Goal: Check status: Check status

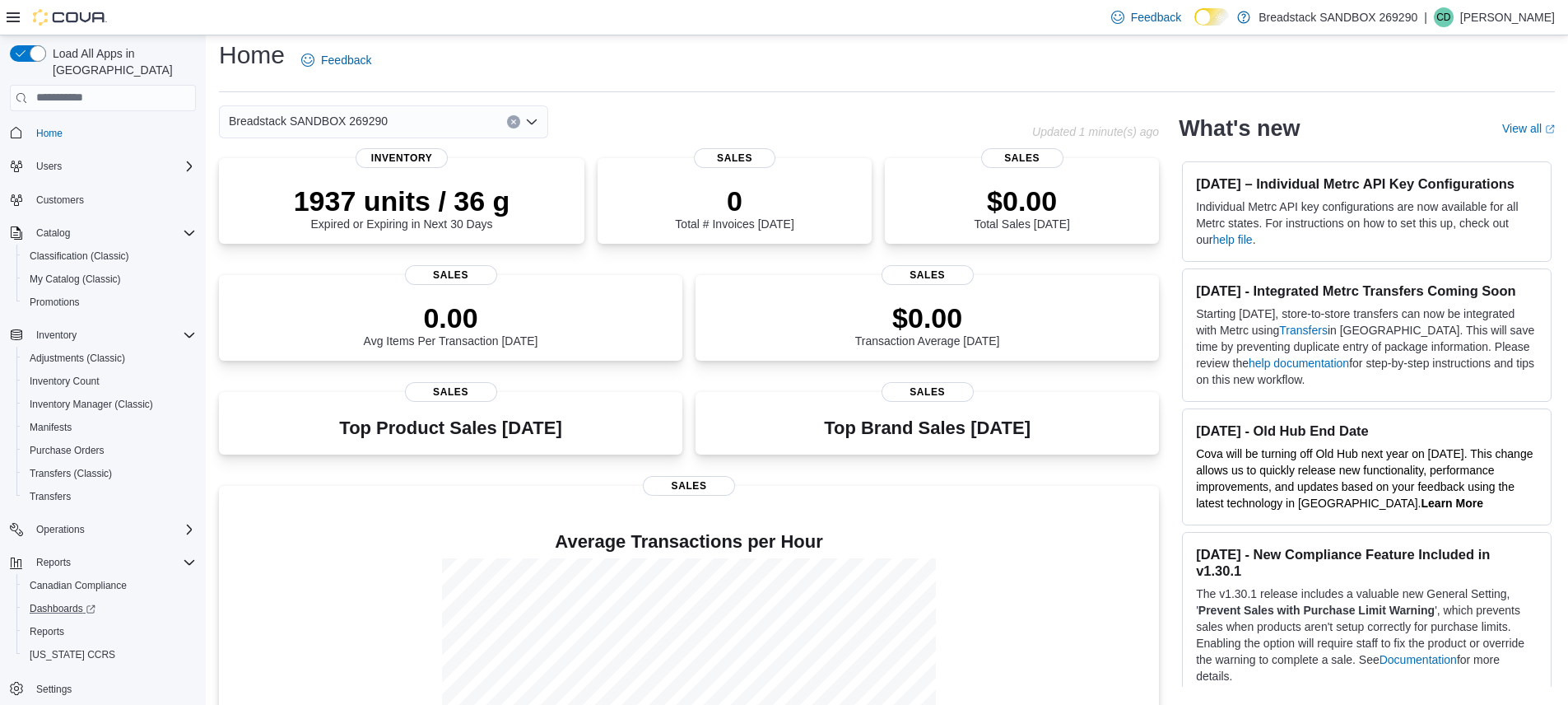
scroll to position [1, 0]
click at [56, 625] on span "Reports" at bounding box center [47, 631] width 35 height 13
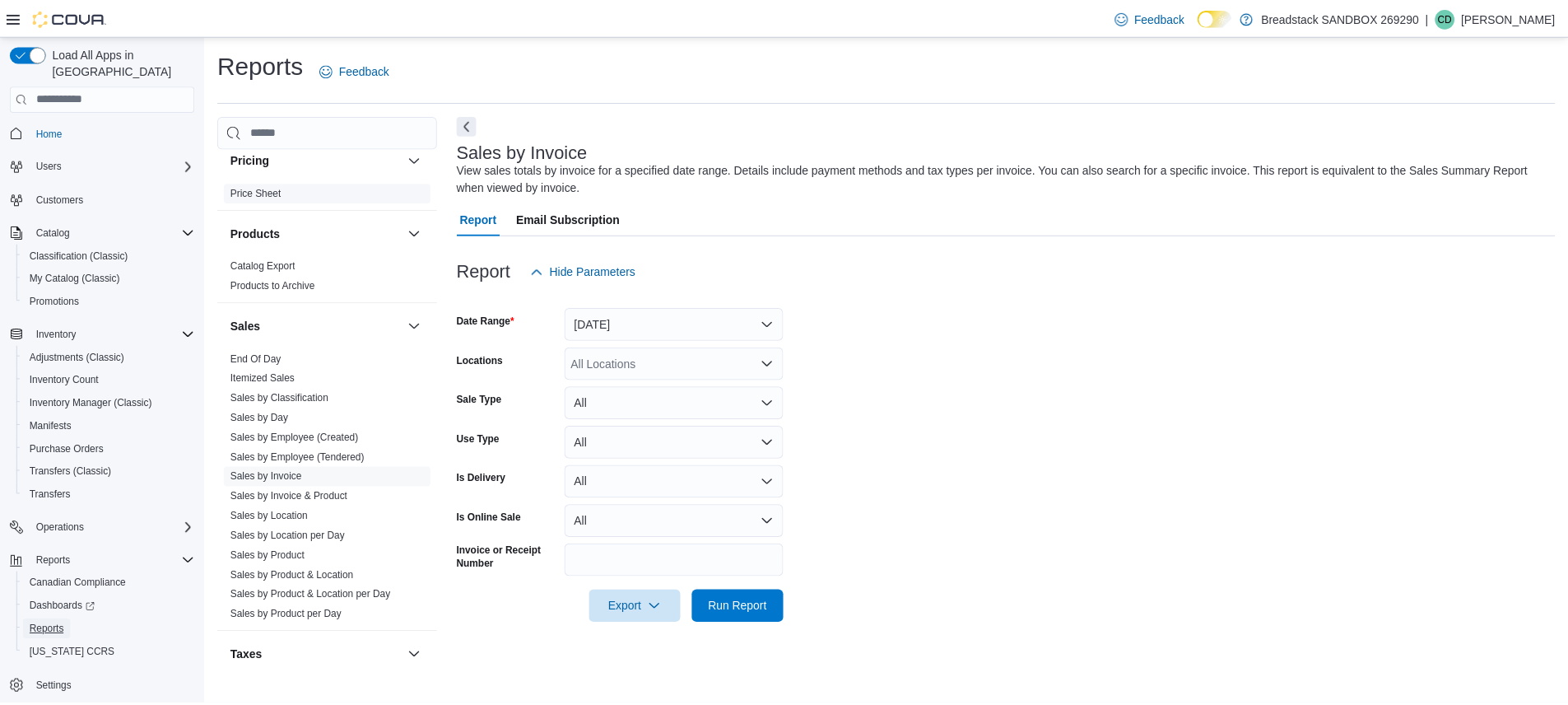
scroll to position [1245, 0]
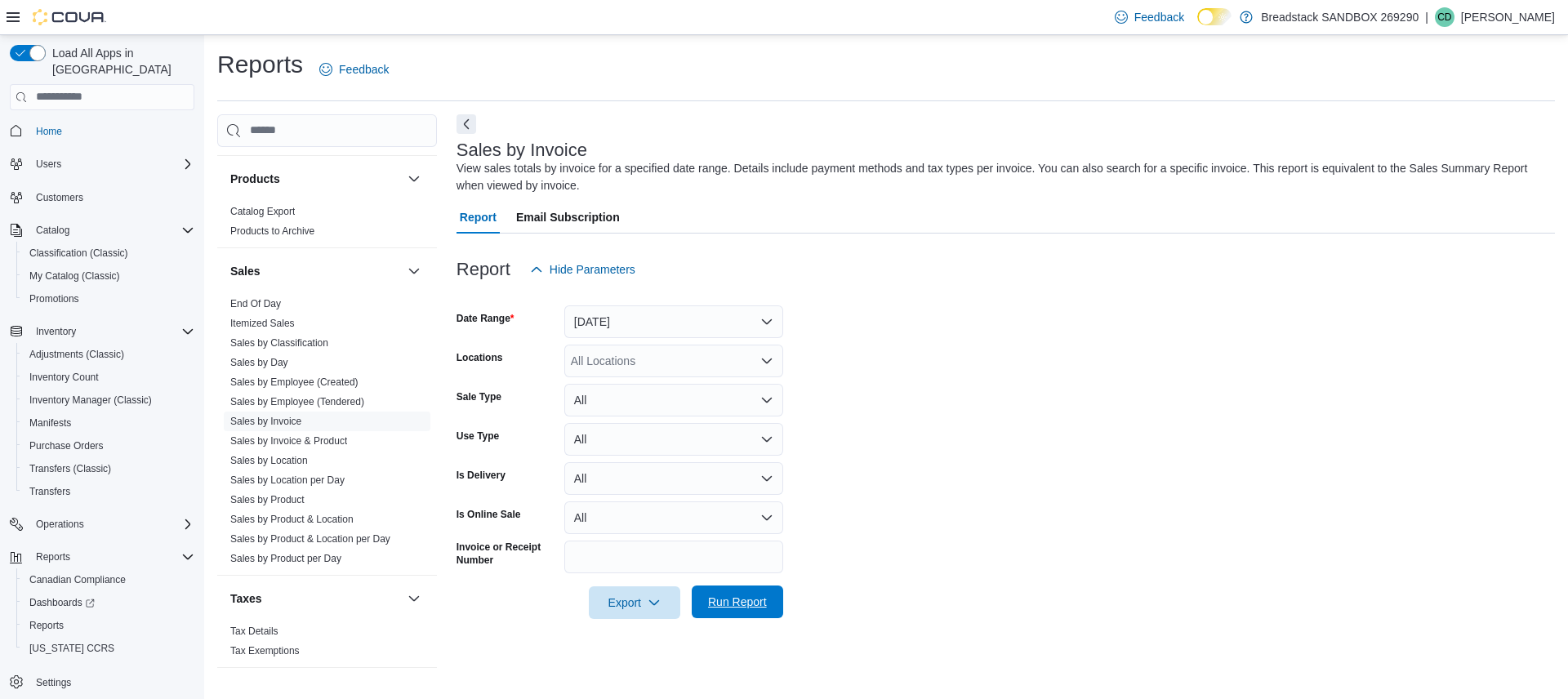
click at [731, 603] on span "Run Report" at bounding box center [737, 602] width 59 height 17
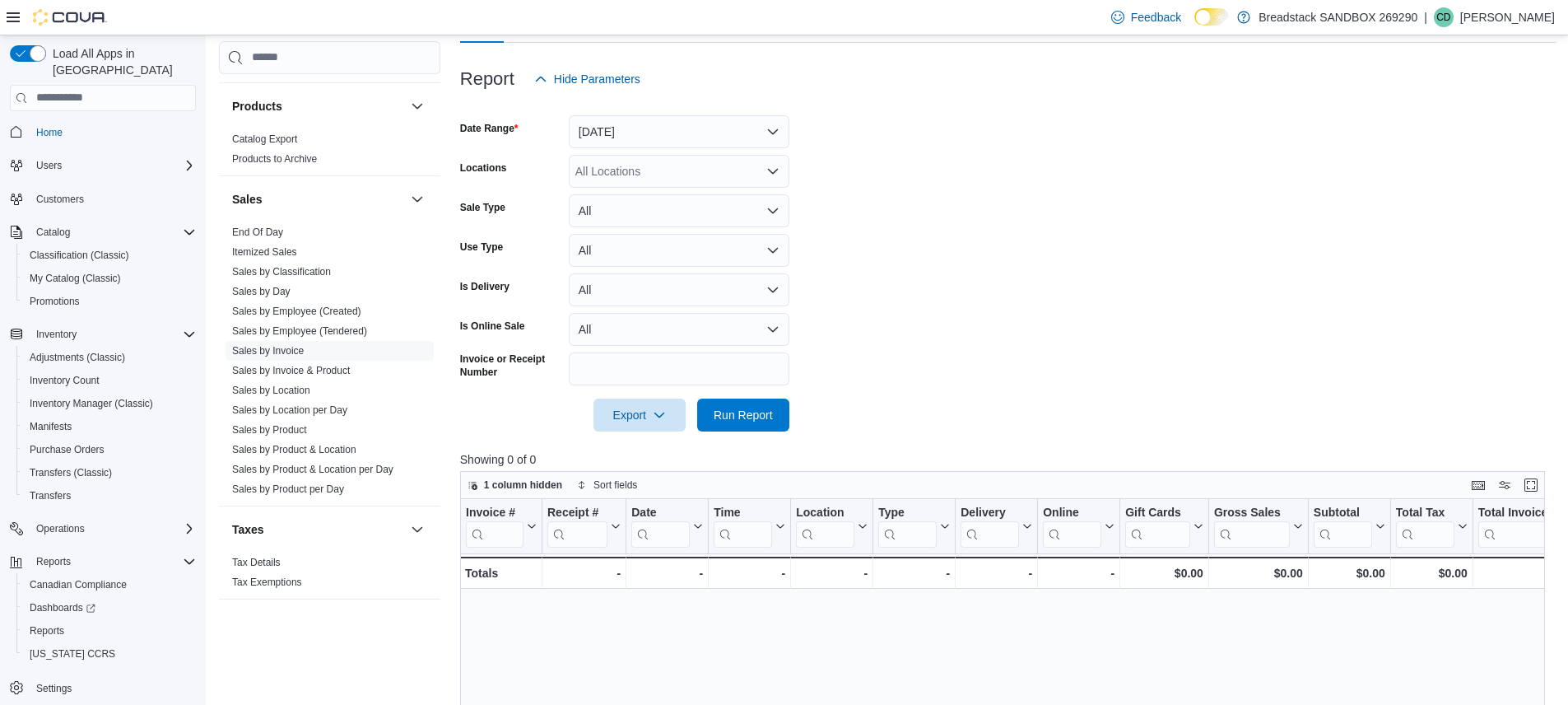
scroll to position [134, 0]
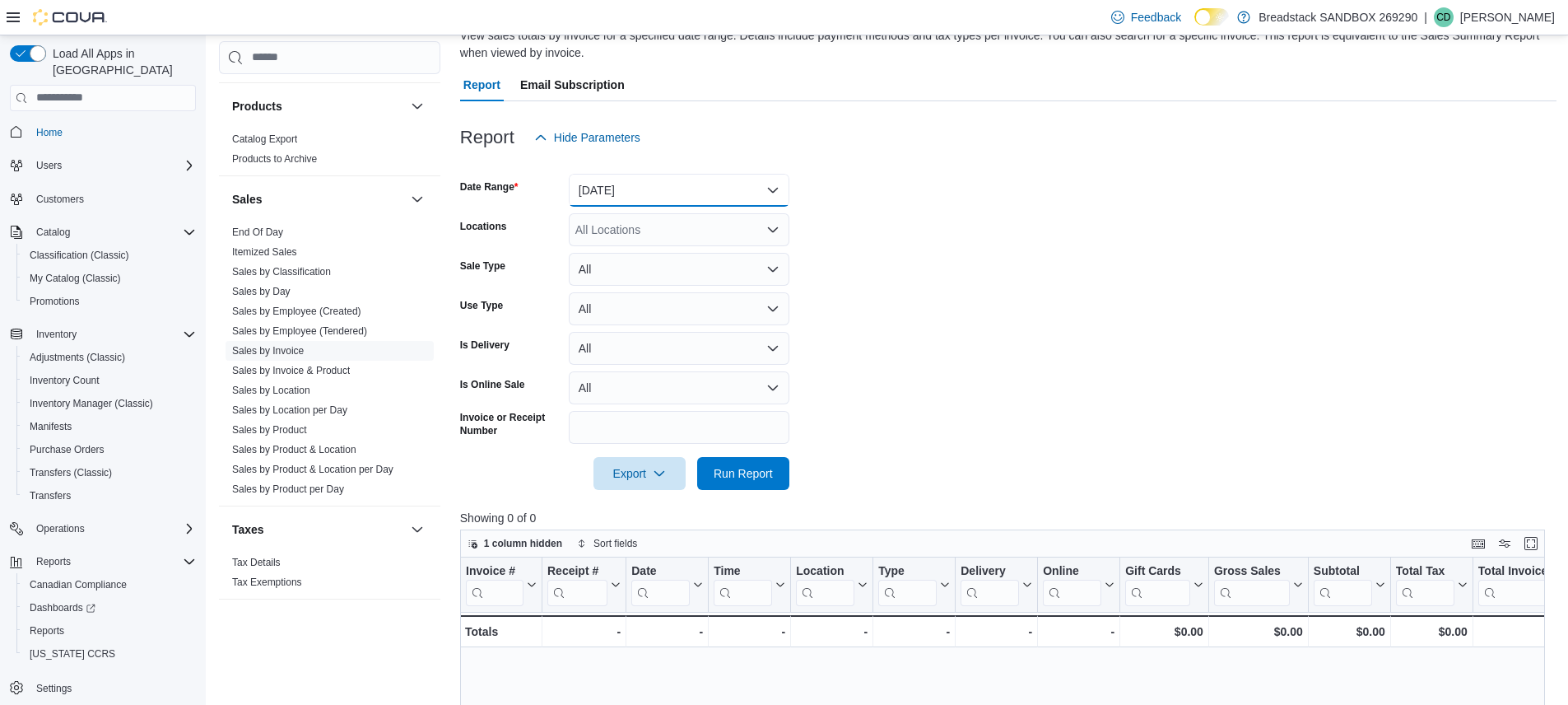
click at [672, 196] on button "Yesterday" at bounding box center [679, 190] width 220 height 33
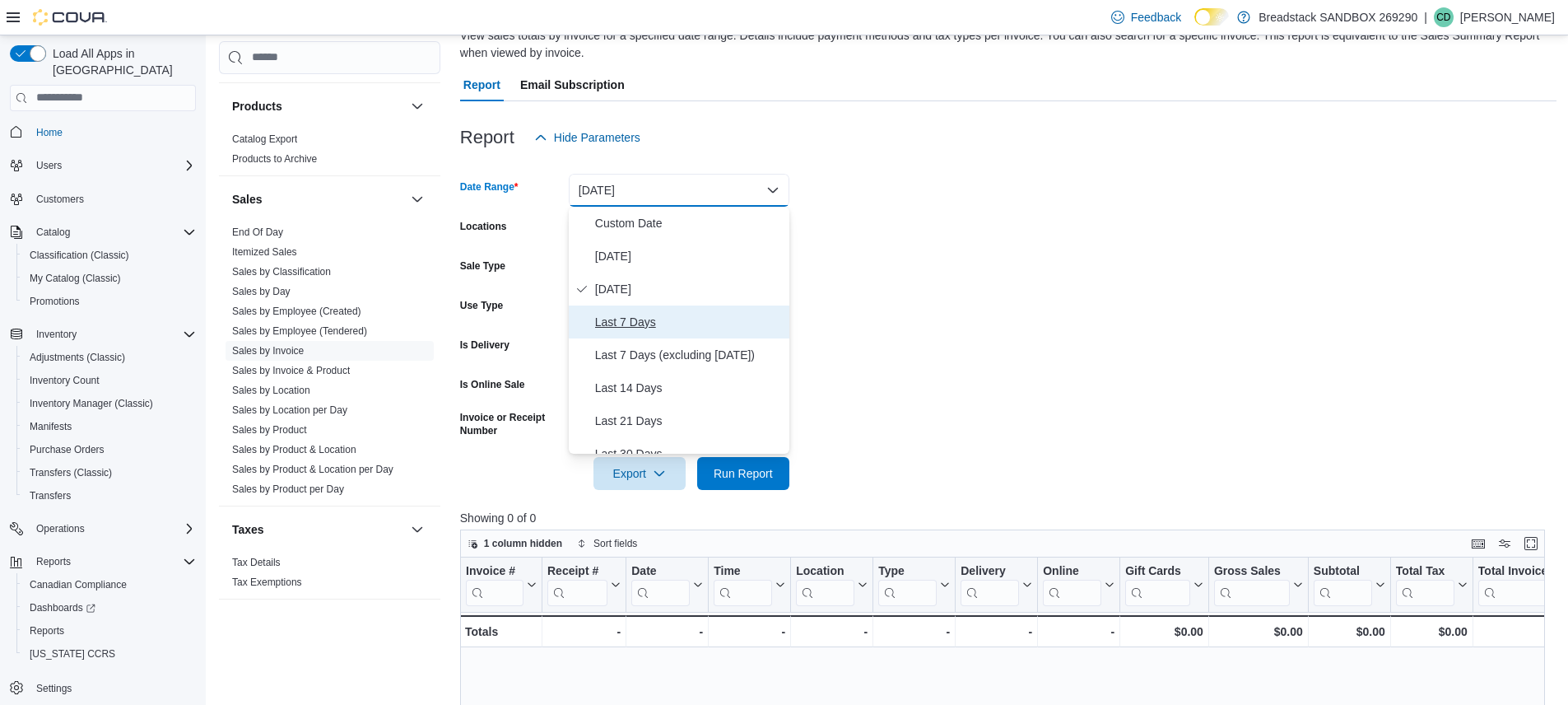
drag, startPoint x: 639, startPoint y: 317, endPoint x: 645, endPoint y: 327, distance: 11.7
click at [639, 317] on span "Last 7 Days" at bounding box center [689, 322] width 188 height 20
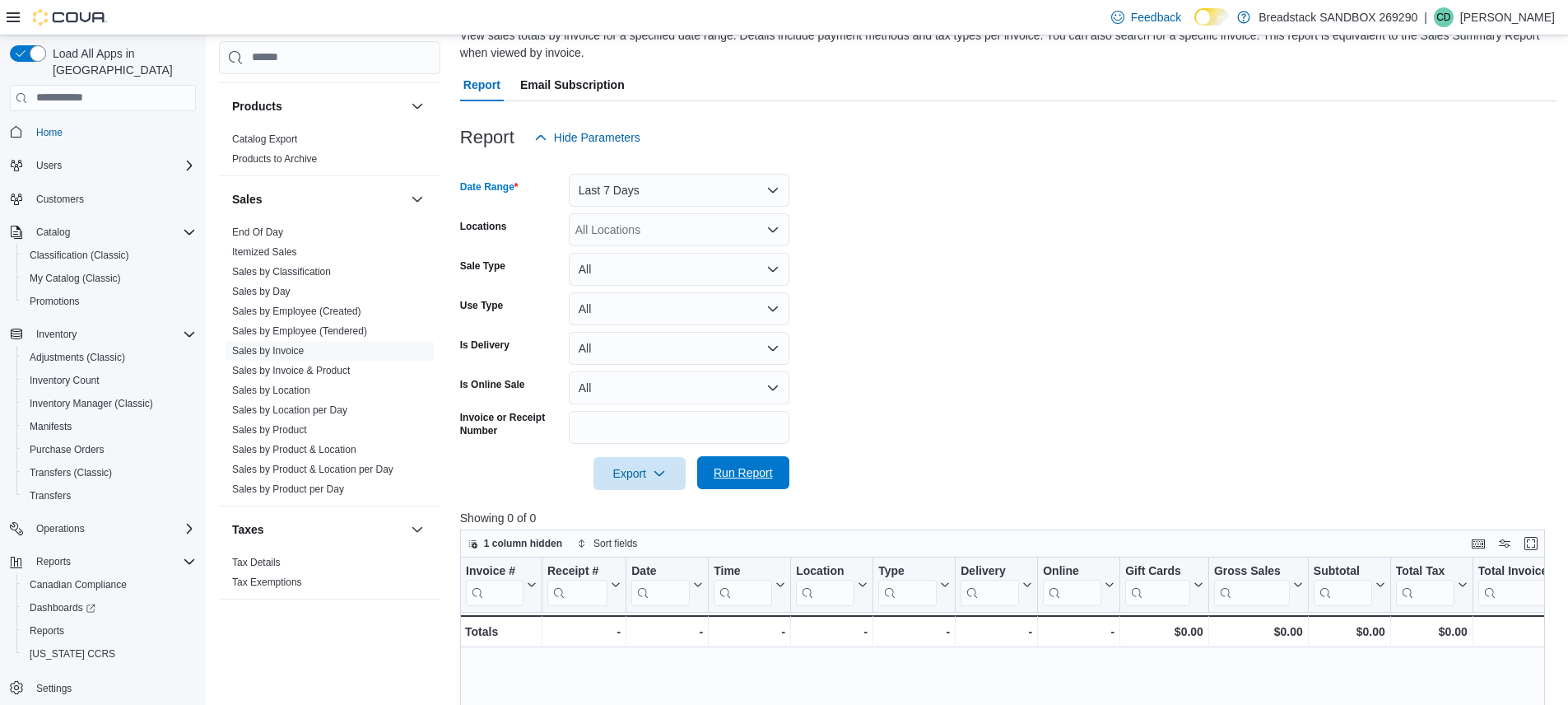
click at [761, 468] on span "Run Report" at bounding box center [743, 473] width 60 height 17
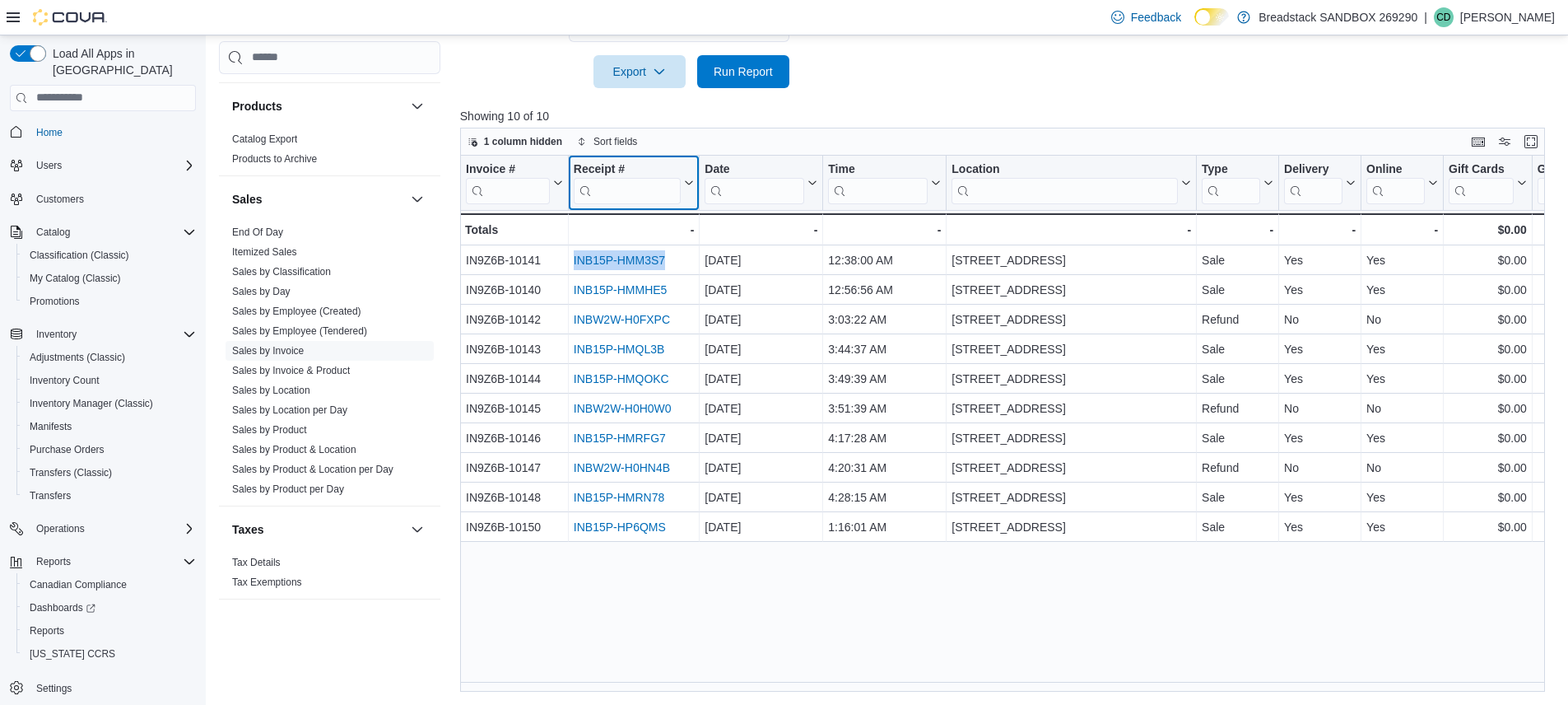
click at [612, 199] on input "search" at bounding box center [627, 190] width 107 height 27
paste input "**********"
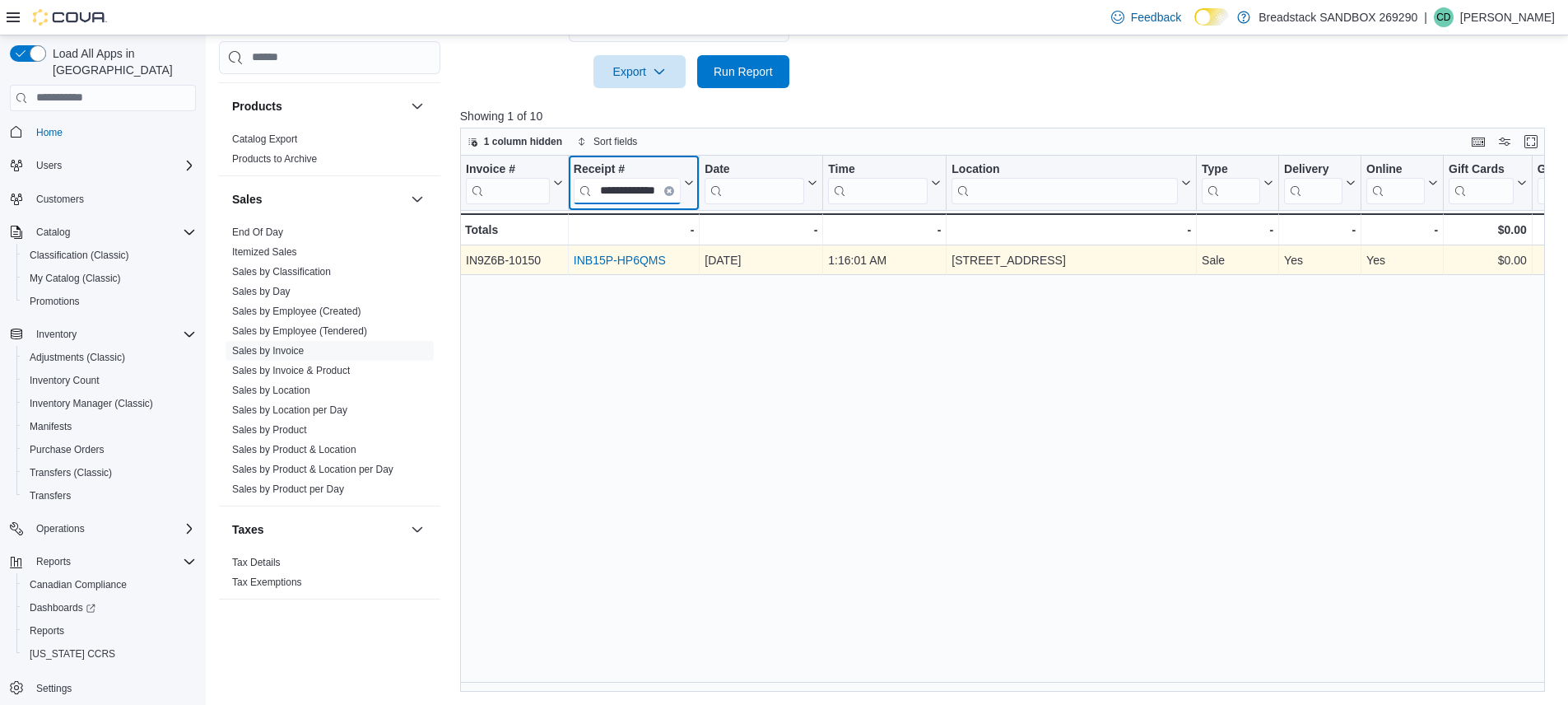
type input "**********"
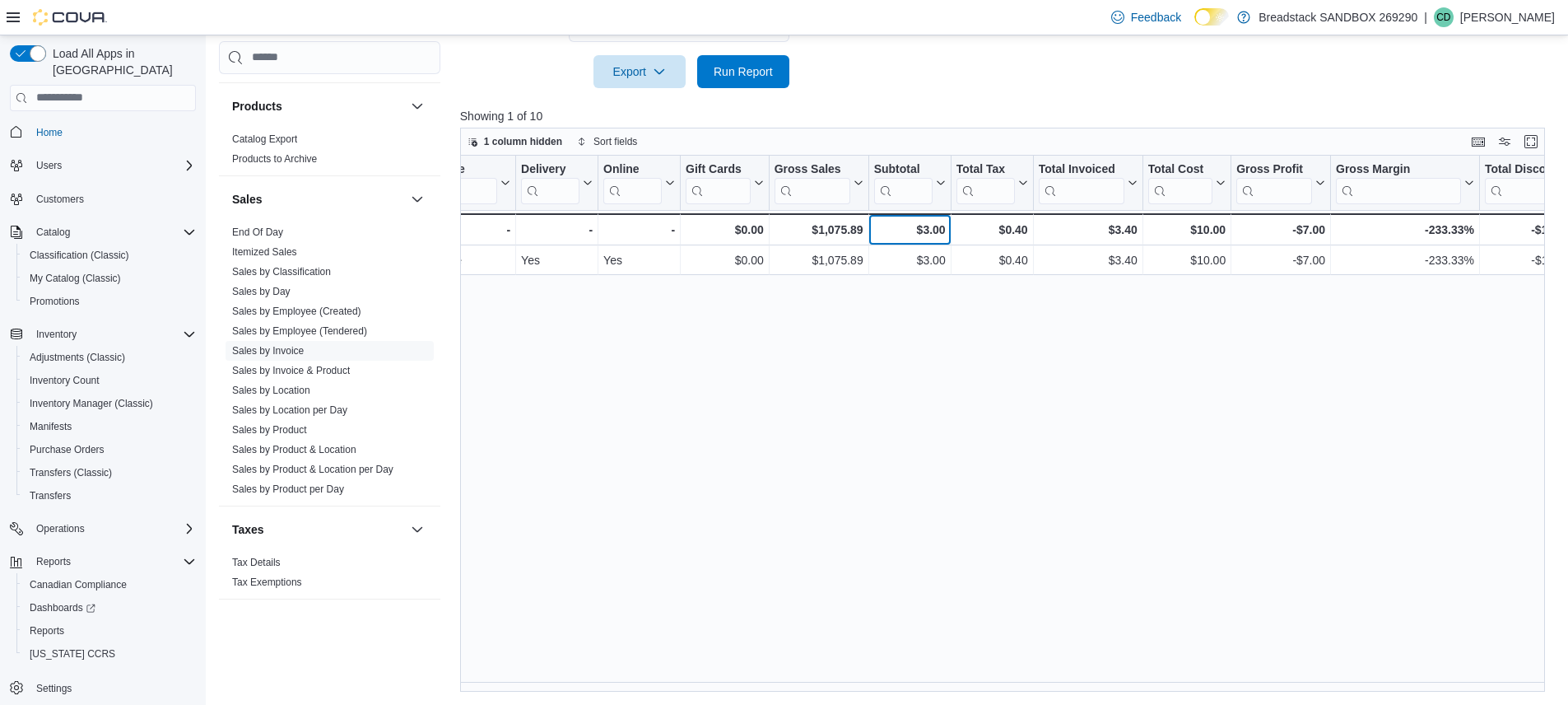
scroll to position [0, 158]
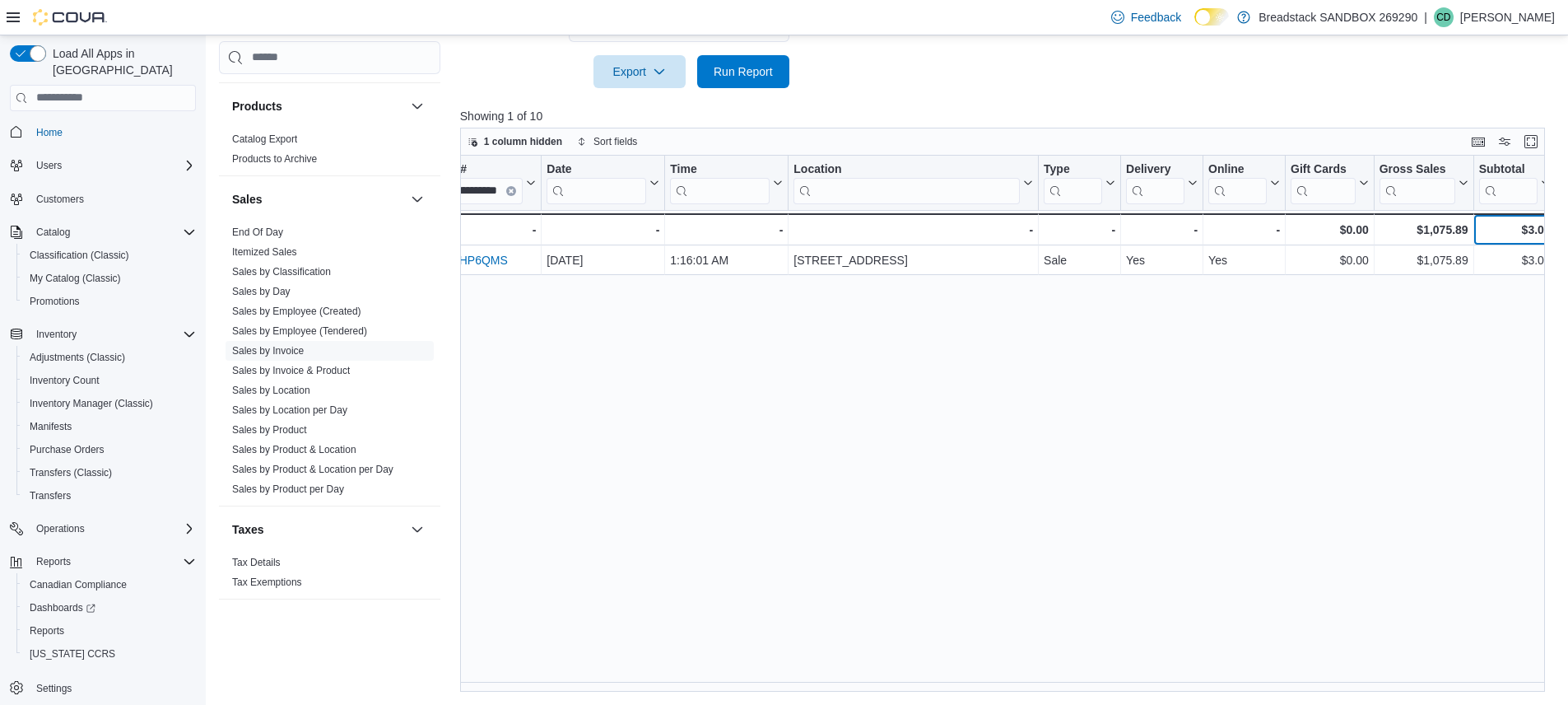
drag, startPoint x: 901, startPoint y: 234, endPoint x: 911, endPoint y: 236, distance: 10.2
drag, startPoint x: 776, startPoint y: 682, endPoint x: 852, endPoint y: 678, distance: 76.1
click at [852, 678] on div "**********" at bounding box center [1008, 424] width 1097 height 536
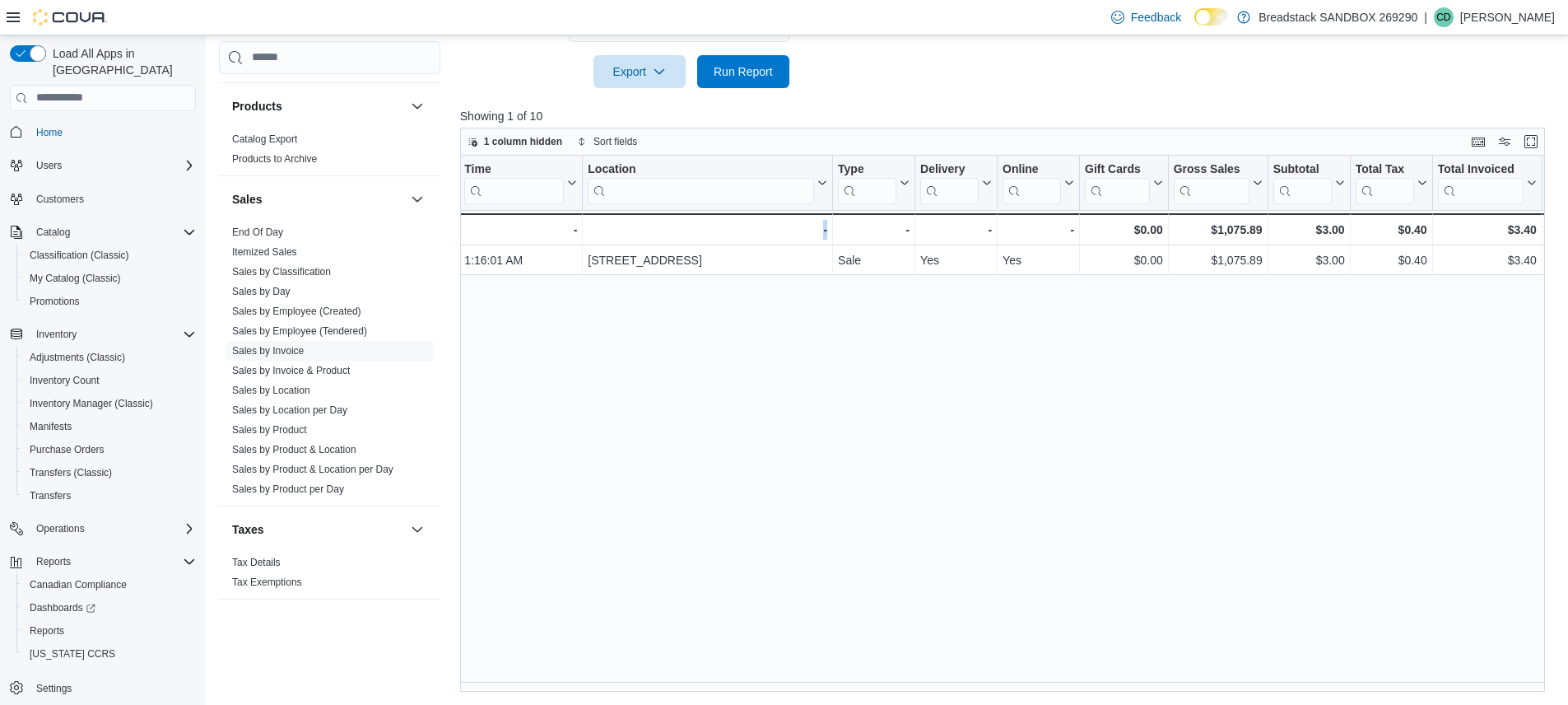
scroll to position [0, 530]
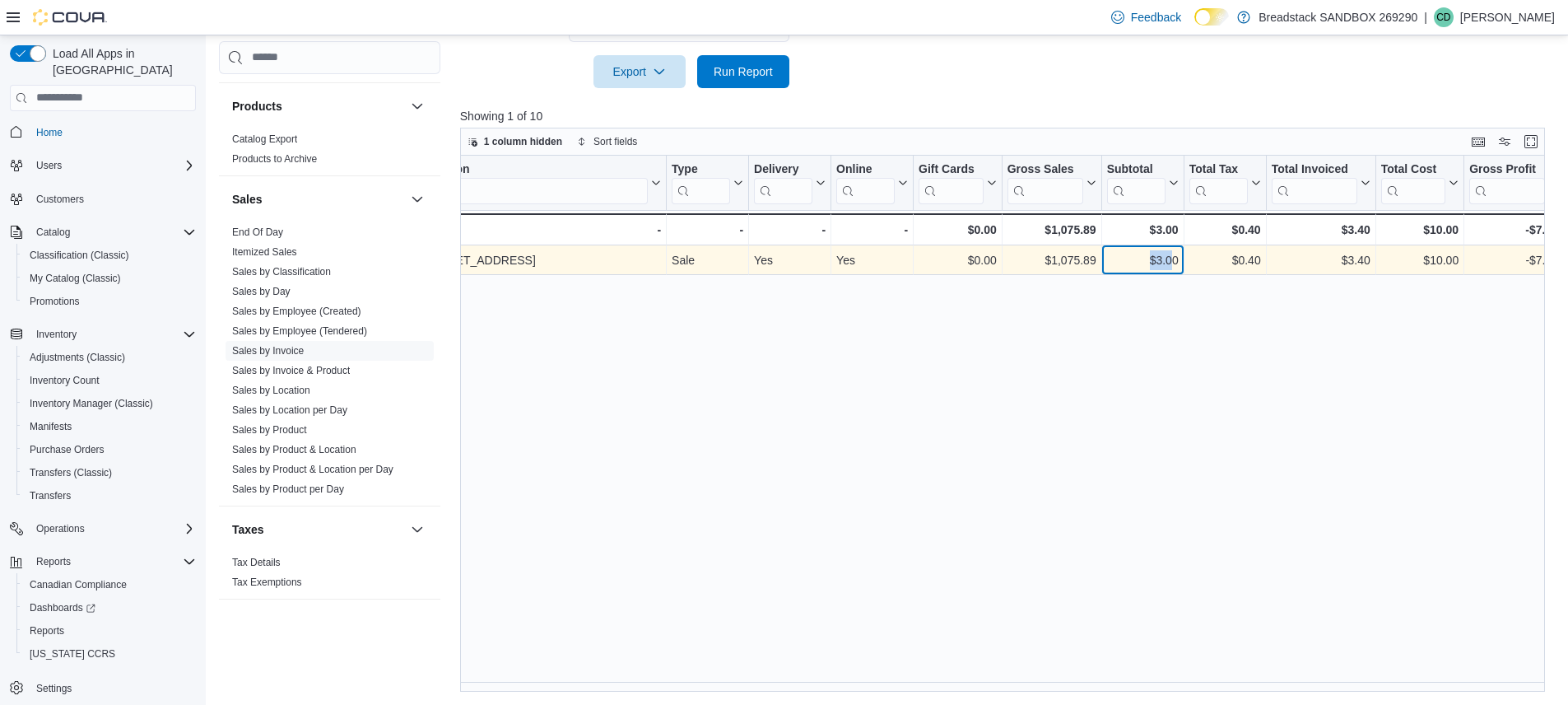
drag, startPoint x: 1149, startPoint y: 264, endPoint x: 1171, endPoint y: 263, distance: 22.0
click at [1171, 263] on div "$3.00" at bounding box center [1142, 260] width 71 height 20
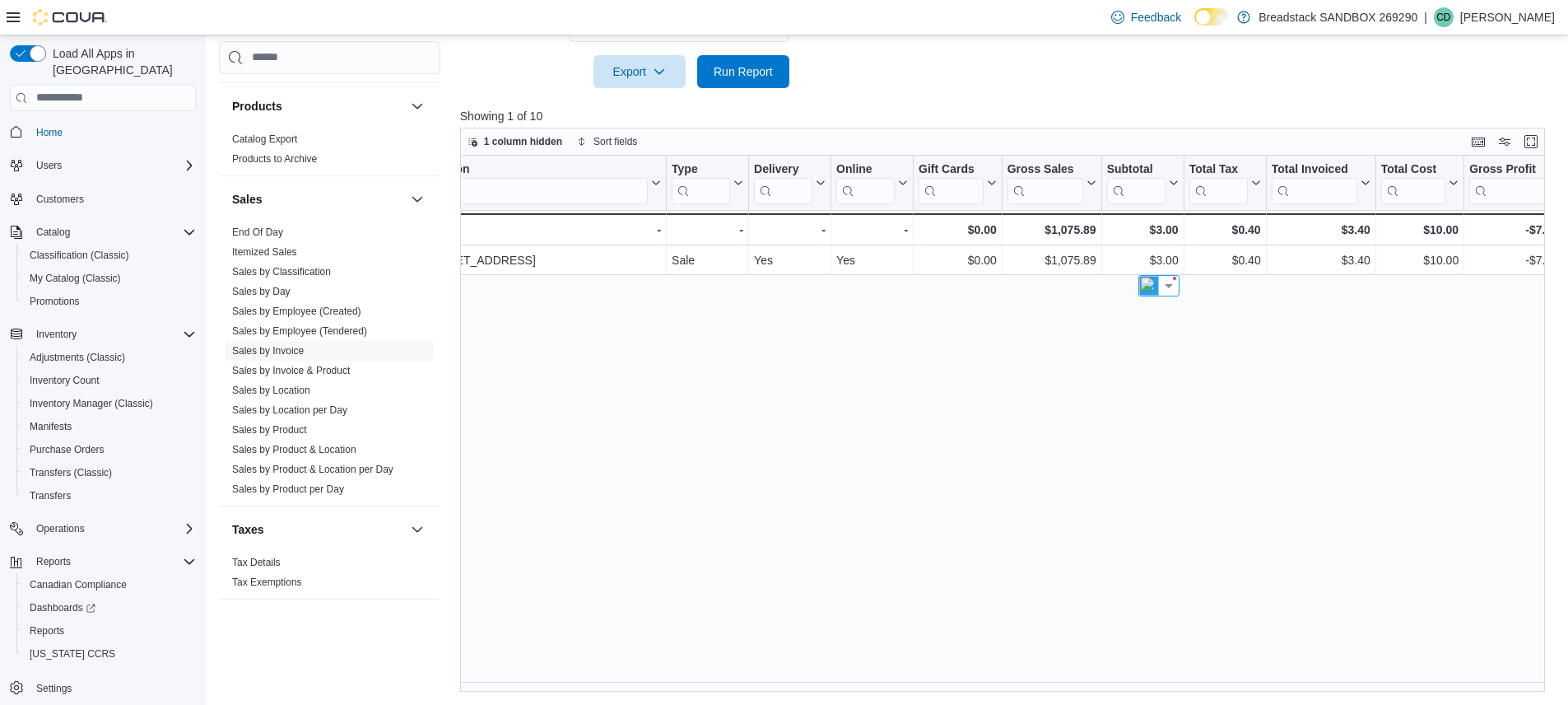
click at [1258, 319] on div "**********" at bounding box center [1008, 424] width 1097 height 536
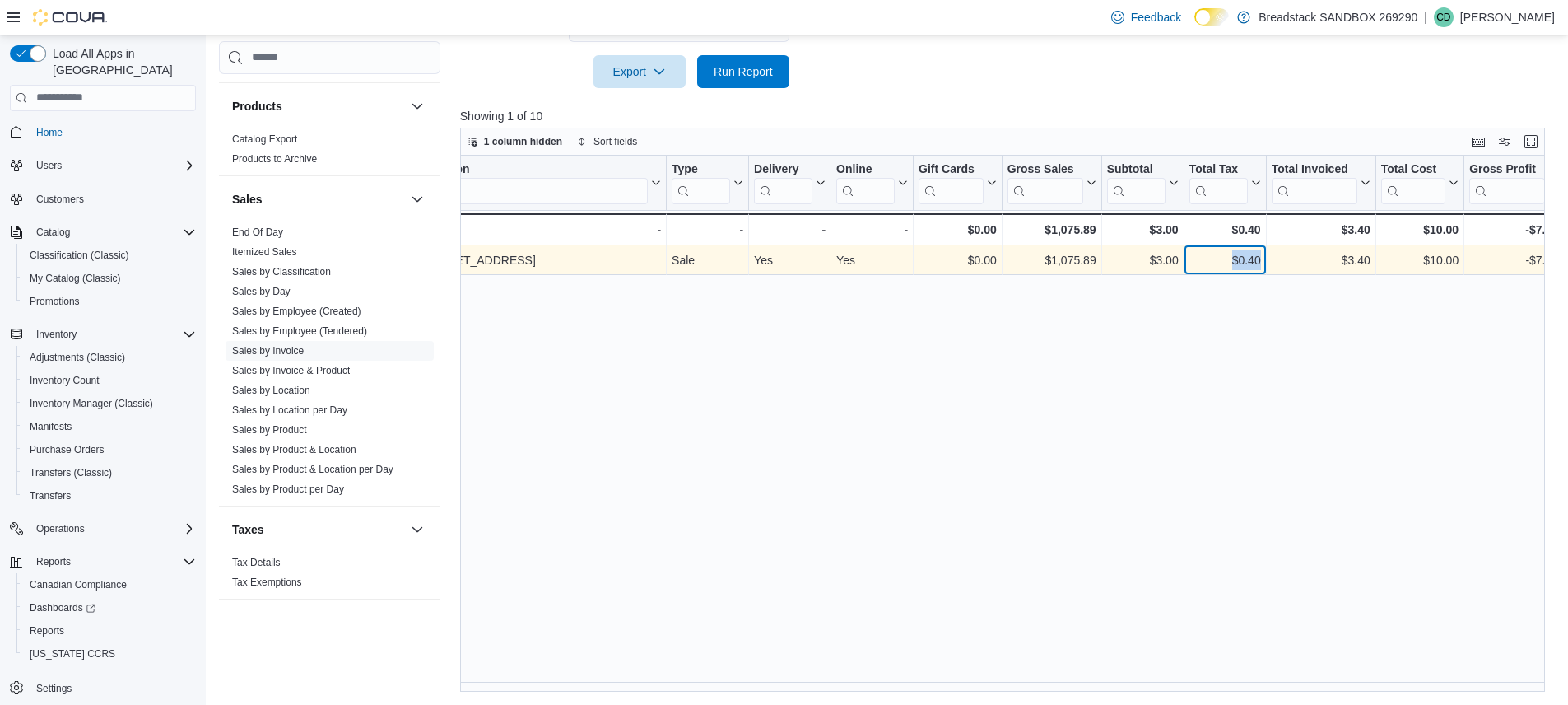
drag, startPoint x: 1226, startPoint y: 261, endPoint x: 1263, endPoint y: 260, distance: 37.0
click at [1263, 260] on div "$0.40 - Total Tax, column 12, row 1" at bounding box center [1225, 260] width 82 height 30
click at [1233, 255] on div "$0.40" at bounding box center [1225, 260] width 71 height 20
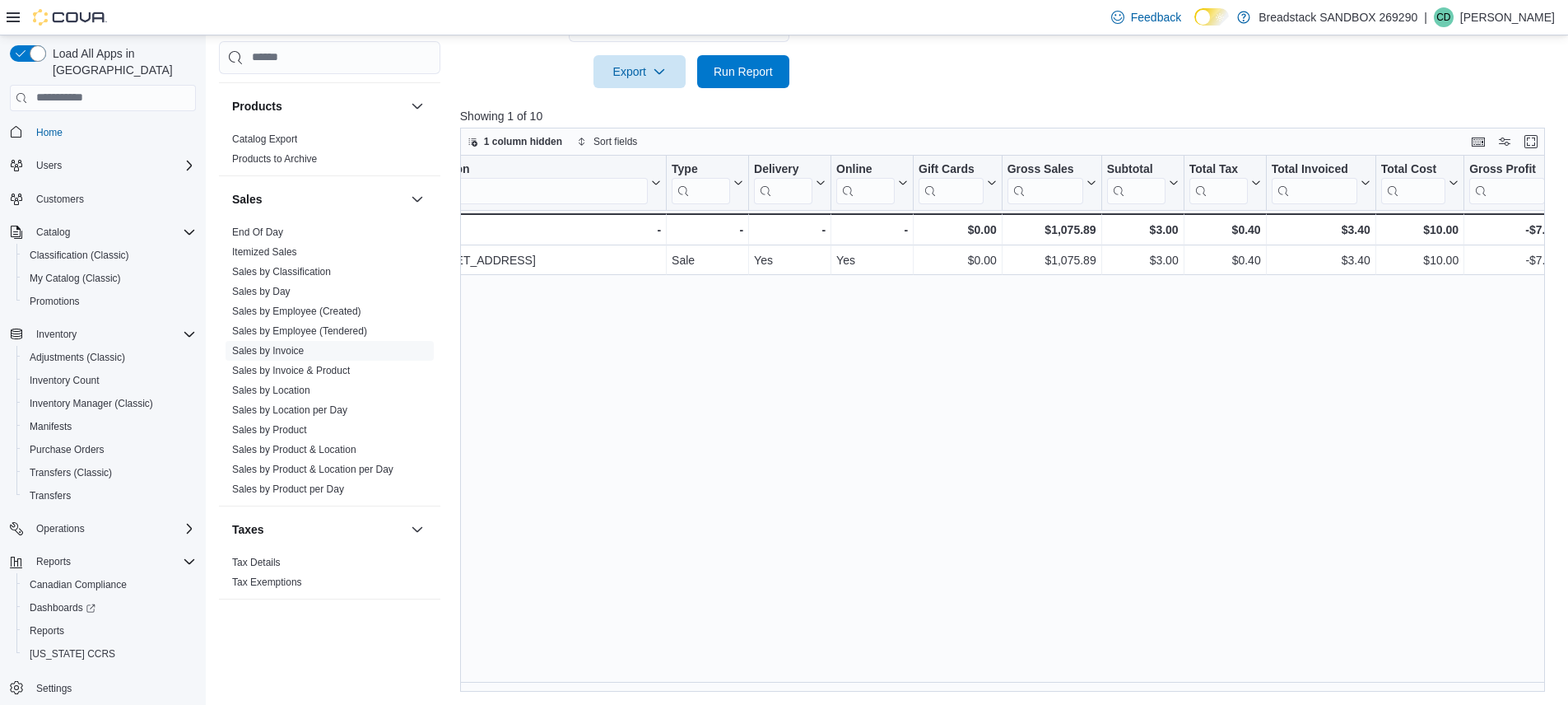
click at [1202, 330] on div "**********" at bounding box center [1008, 424] width 1097 height 536
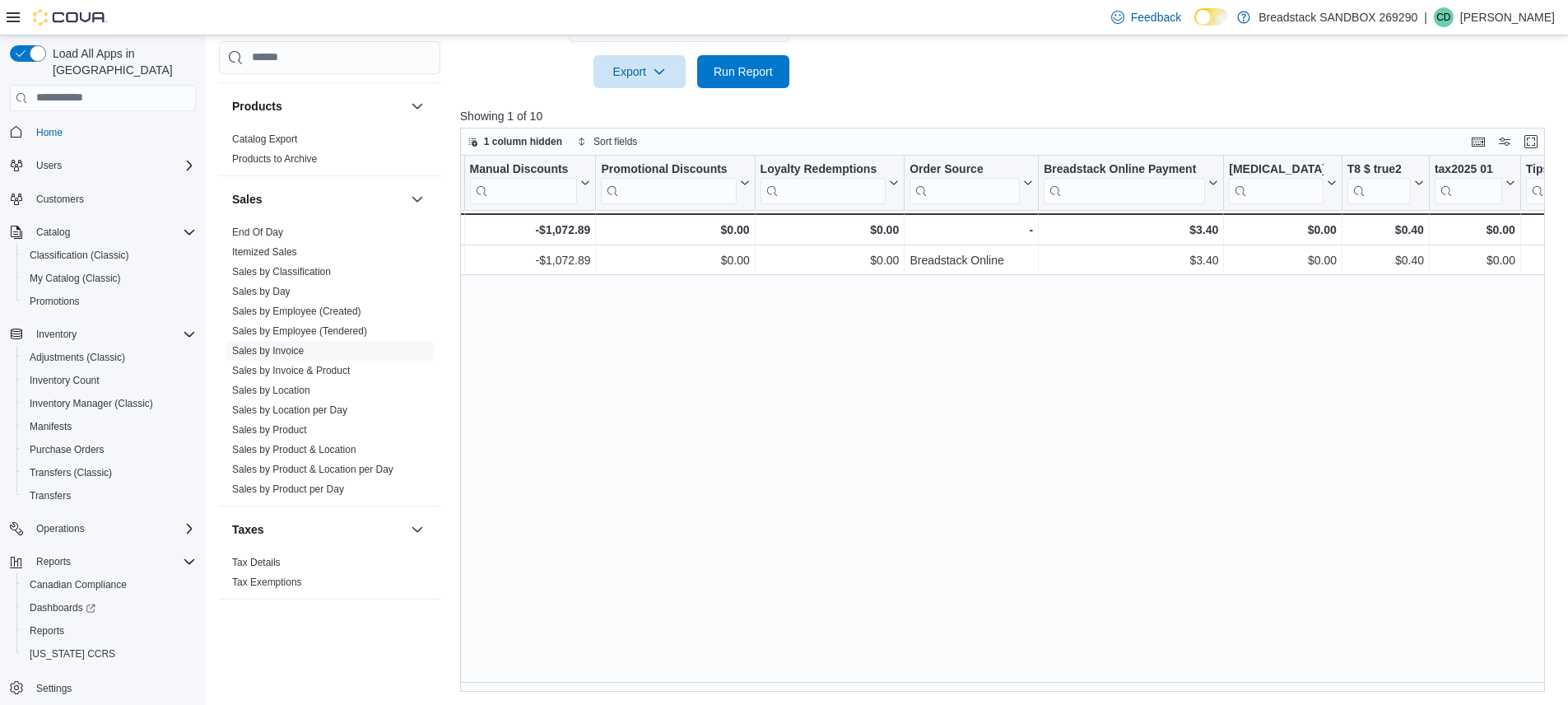
scroll to position [0, 3054]
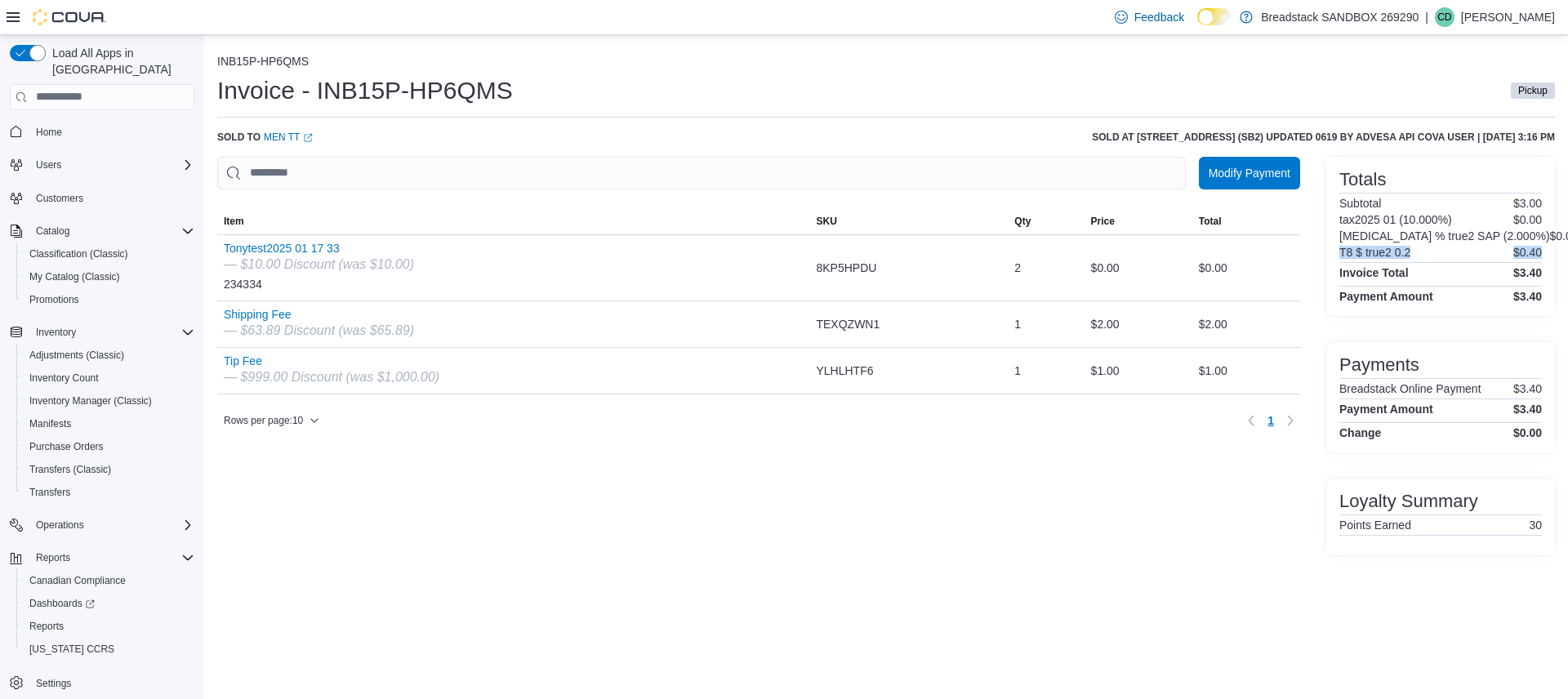
drag, startPoint x: 1362, startPoint y: 255, endPoint x: 1549, endPoint y: 257, distance: 187.0
click at [1549, 257] on div "Totals Subtotal $3.00 tax2025 01 (10.000%) $0.00 T3 % true2 SAP (2.000%) $0.00 …" at bounding box center [1440, 236] width 228 height 159
click at [1411, 249] on h6 "T8 $ true2 0.2" at bounding box center [1375, 252] width 71 height 13
drag, startPoint x: 250, startPoint y: 383, endPoint x: 469, endPoint y: 381, distance: 219.0
click at [469, 381] on div "Tip Fee — $999.00 Discount (was $1,000.00)" at bounding box center [513, 370] width 592 height 45
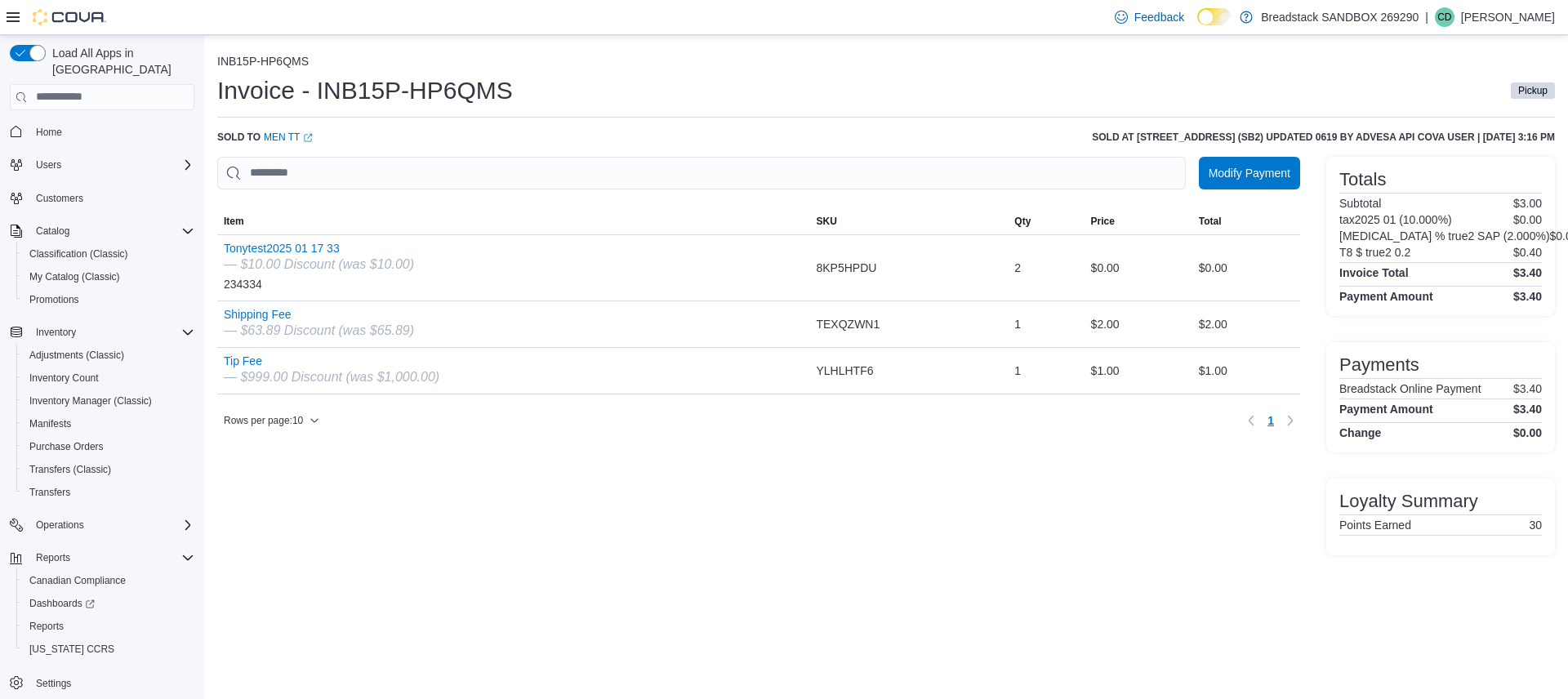
drag, startPoint x: 1545, startPoint y: 252, endPoint x: 1534, endPoint y: 249, distance: 11.4
click at [1545, 252] on div "Totals Subtotal $3.00 tax2025 01 (10.000%) $0.00 T3 % true2 SAP (2.000%) $0.00 …" at bounding box center [1440, 236] width 228 height 159
drag, startPoint x: 1543, startPoint y: 250, endPoint x: 1498, endPoint y: 256, distance: 45.4
click at [1498, 256] on div "Totals Subtotal $3.00 tax2025 01 (10.000%) $0.00 T3 % true2 SAP (2.000%) $0.00 …" at bounding box center [1440, 236] width 228 height 159
click at [1399, 246] on h6 "T8 $ true2 0.2" at bounding box center [1375, 252] width 71 height 13
